Goal: Check status: Check status

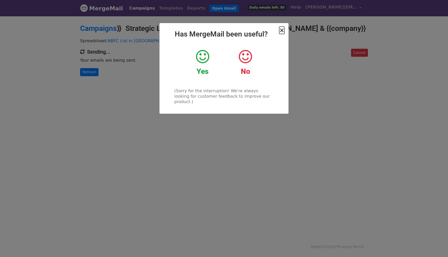
click at [283, 31] on span "×" at bounding box center [281, 30] width 5 height 7
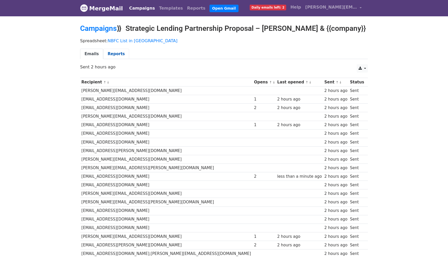
click at [111, 54] on link "Reports" at bounding box center [116, 54] width 26 height 11
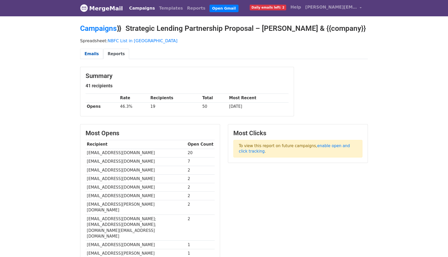
click at [93, 57] on link "Emails" at bounding box center [91, 54] width 23 height 11
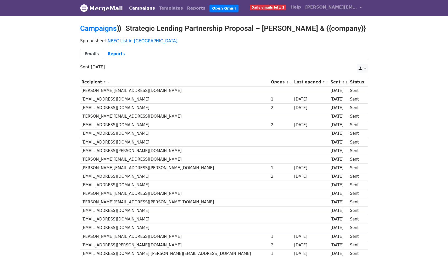
click at [139, 8] on link "Campaigns" at bounding box center [142, 8] width 30 height 10
